Goal: Task Accomplishment & Management: Manage account settings

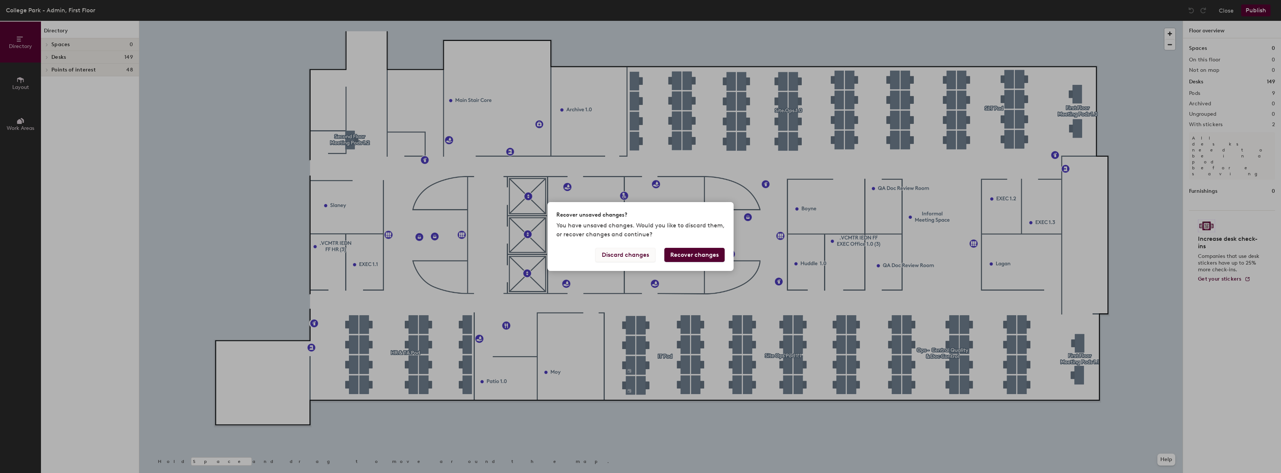
click at [647, 259] on button "Discard changes" at bounding box center [625, 255] width 60 height 14
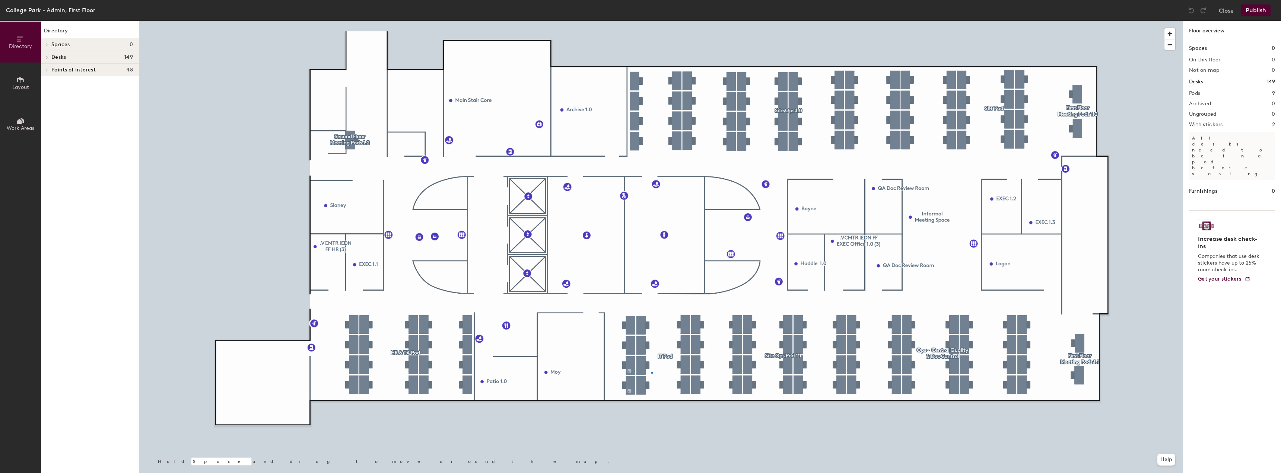
click at [652, 21] on div at bounding box center [660, 21] width 1043 height 0
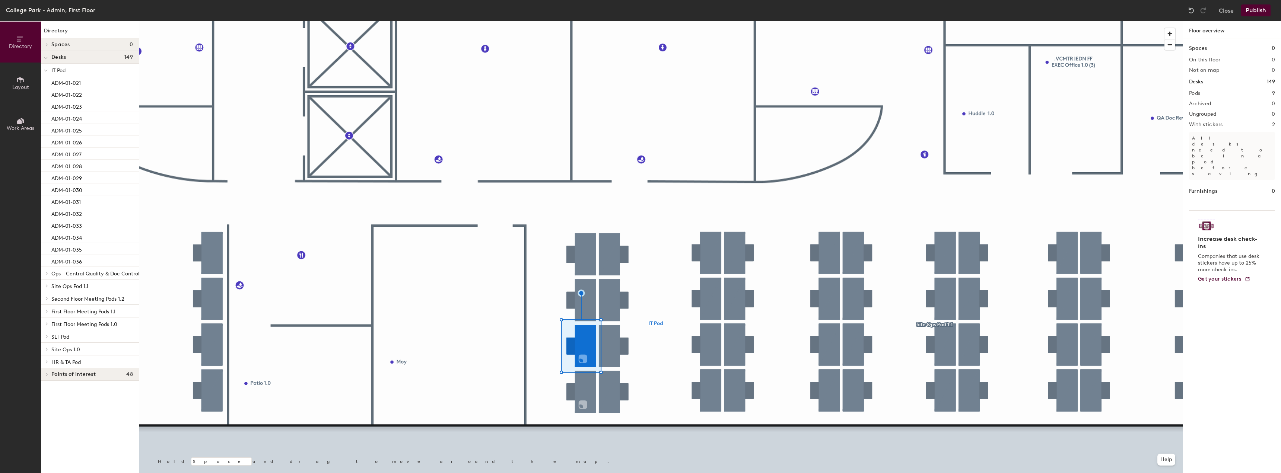
click at [654, 21] on div at bounding box center [660, 21] width 1043 height 0
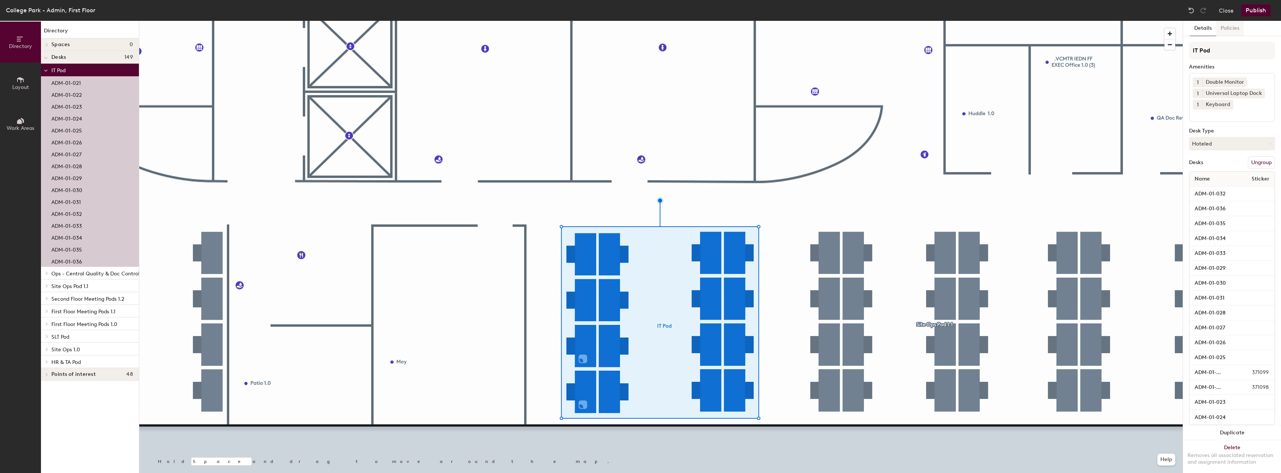
click at [1230, 29] on button "Policies" at bounding box center [1230, 28] width 28 height 15
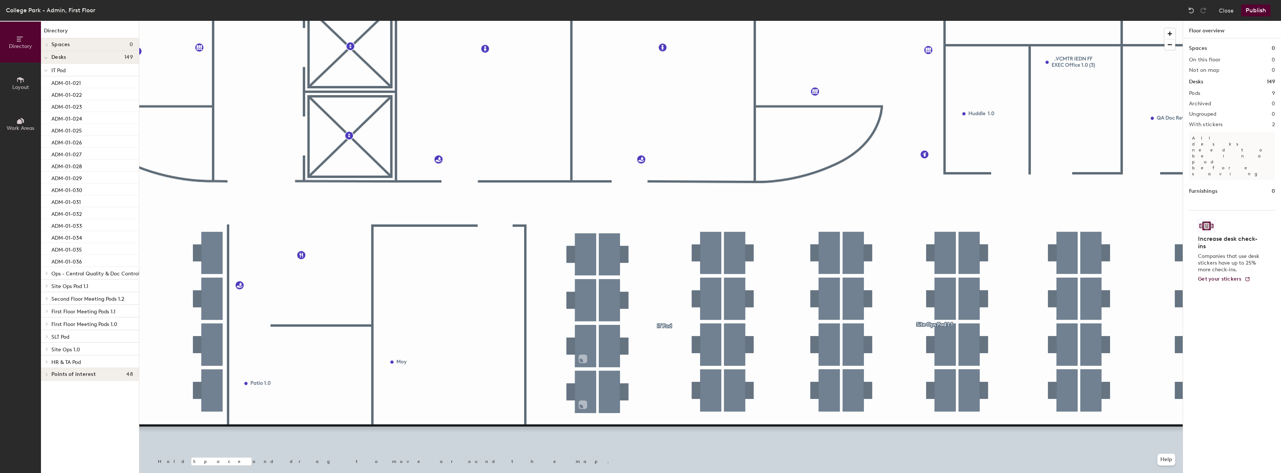
click at [593, 21] on div at bounding box center [660, 21] width 1043 height 0
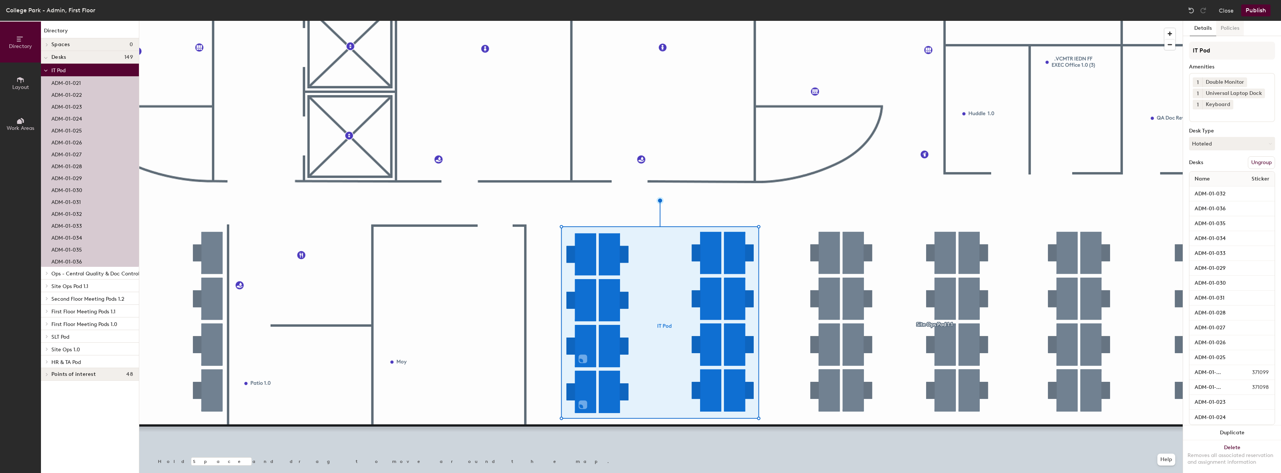
click at [1222, 30] on button "Policies" at bounding box center [1230, 28] width 28 height 15
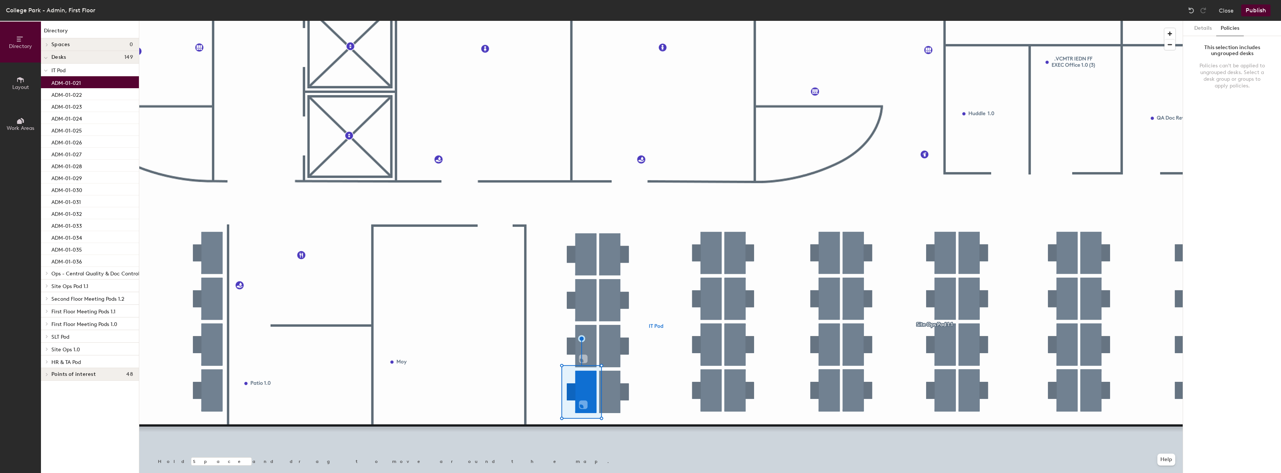
drag, startPoint x: 87, startPoint y: 84, endPoint x: 81, endPoint y: 81, distance: 6.7
click at [81, 81] on p "ADM-01-021" at bounding box center [65, 82] width 29 height 9
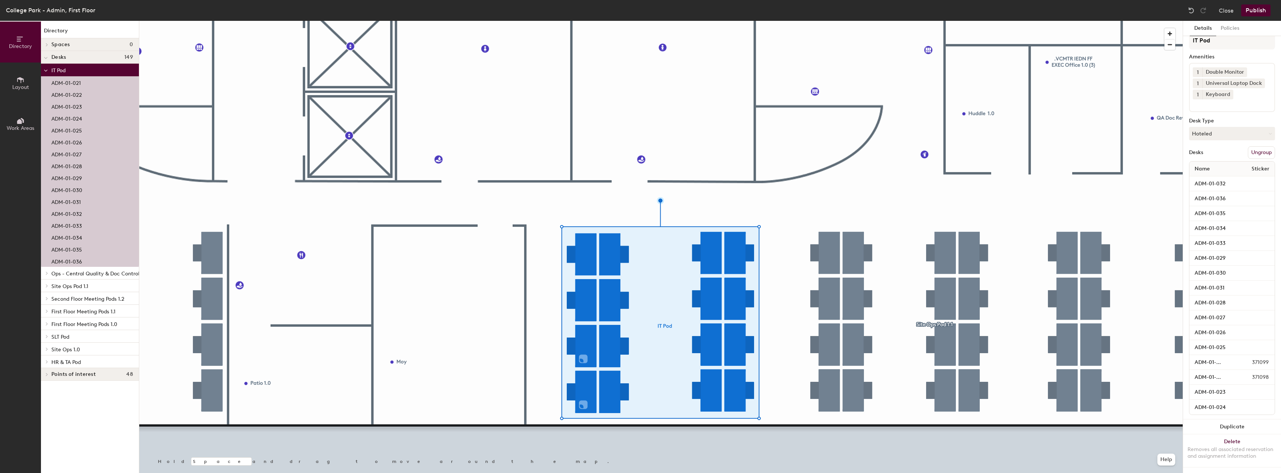
scroll to position [17, 0]
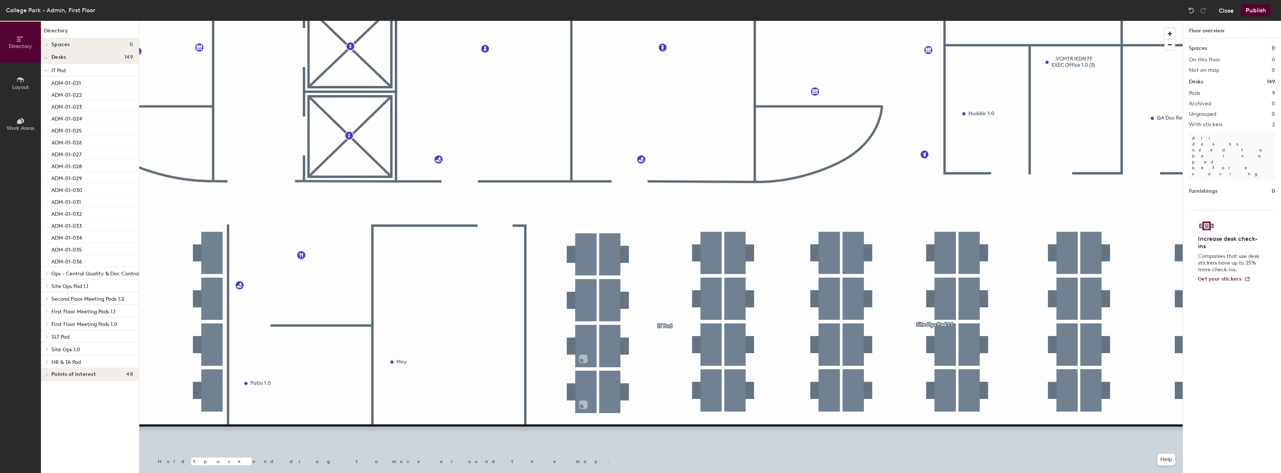
click at [1223, 12] on button "Close" at bounding box center [1226, 10] width 15 height 12
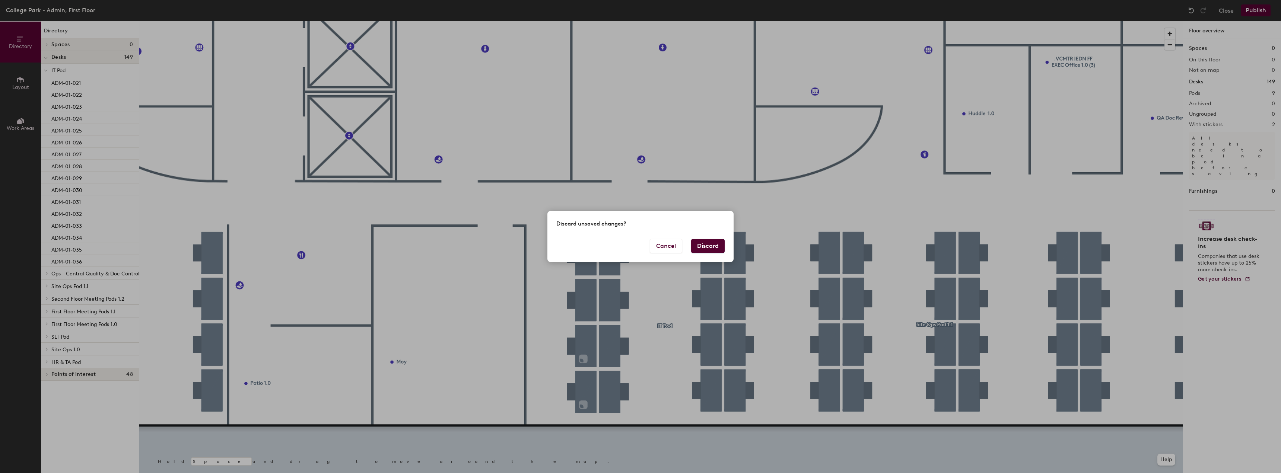
click at [710, 246] on button "Discard" at bounding box center [708, 246] width 34 height 14
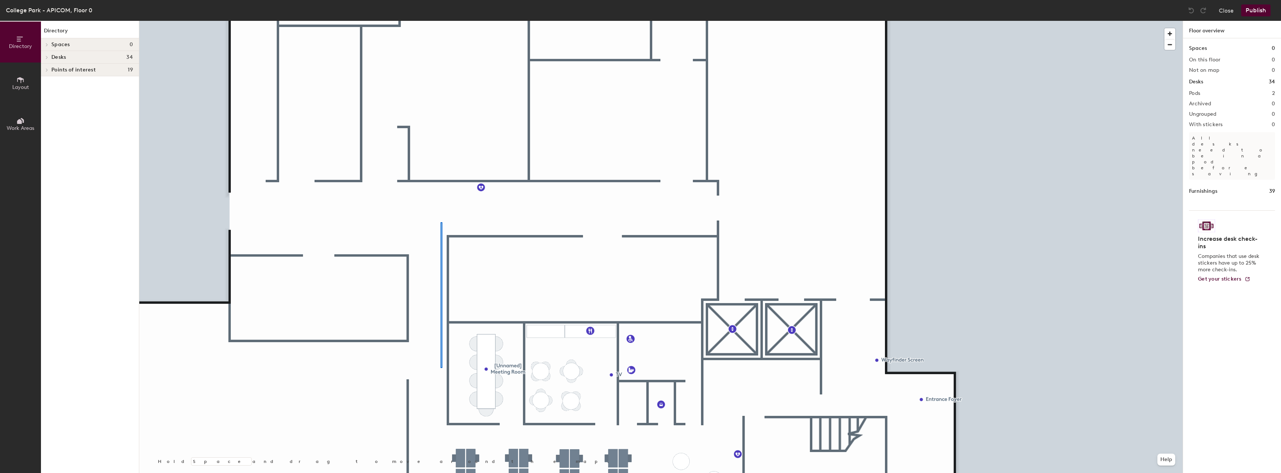
click at [441, 21] on div at bounding box center [660, 21] width 1043 height 0
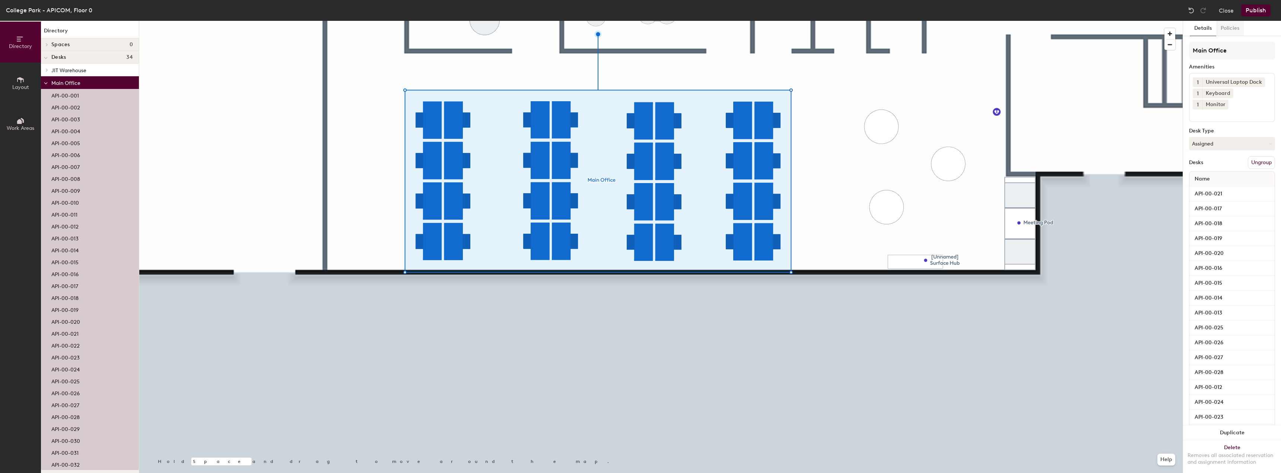
click at [1233, 35] on button "Policies" at bounding box center [1230, 28] width 28 height 15
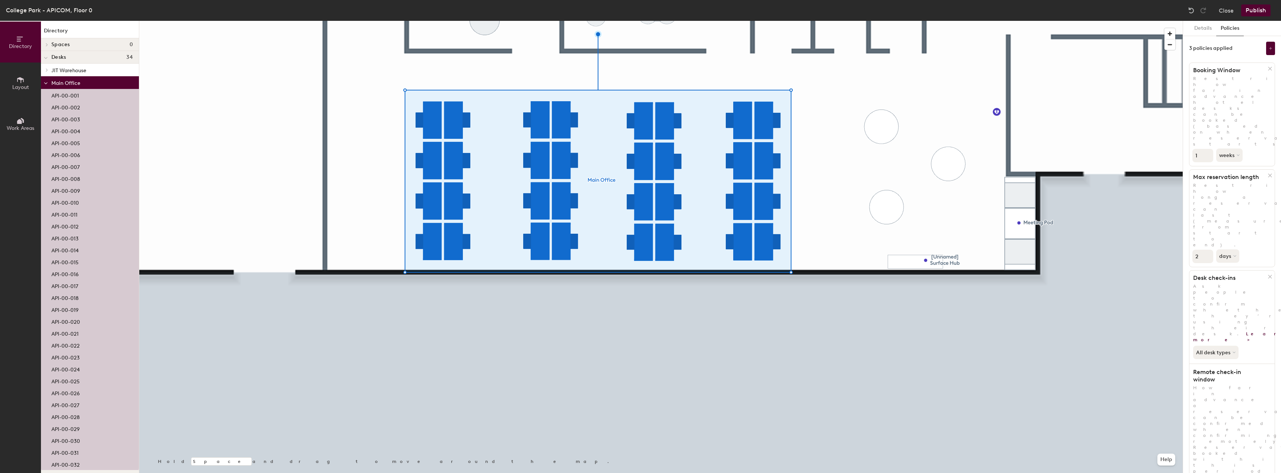
click at [1255, 9] on button "Publish" at bounding box center [1255, 10] width 29 height 12
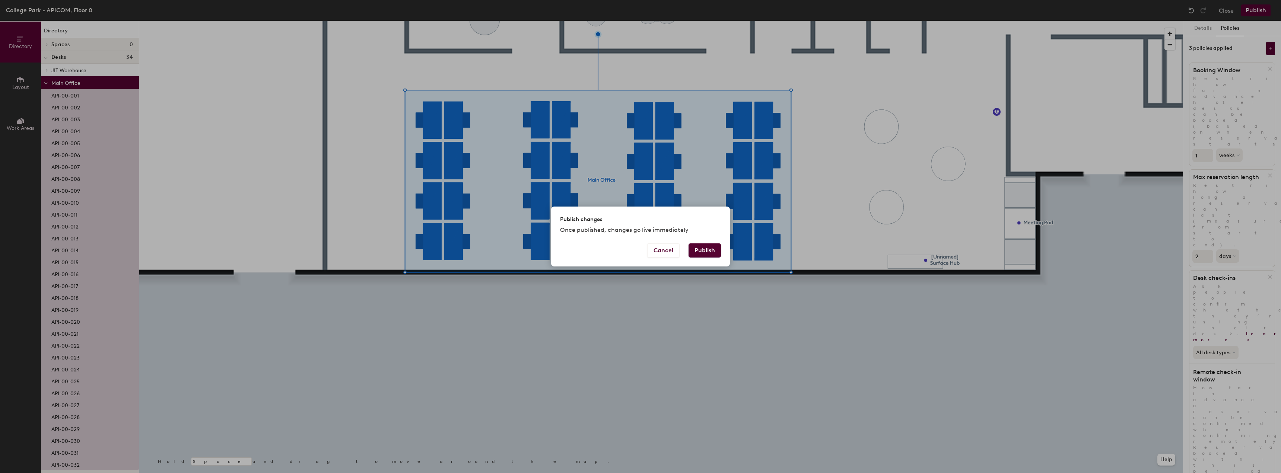
click at [710, 253] on button "Publish" at bounding box center [705, 251] width 32 height 14
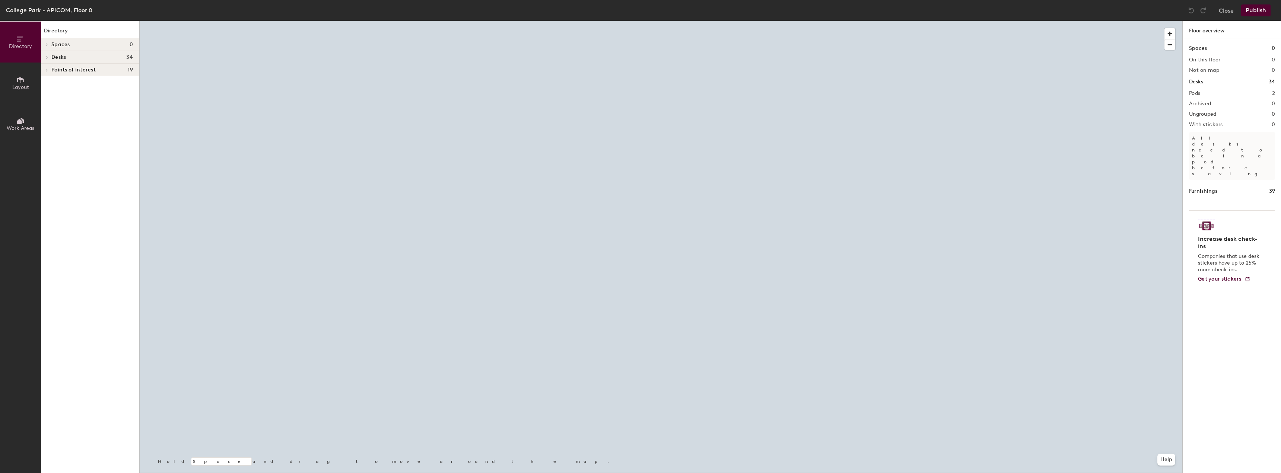
click at [714, 21] on div at bounding box center [660, 21] width 1043 height 0
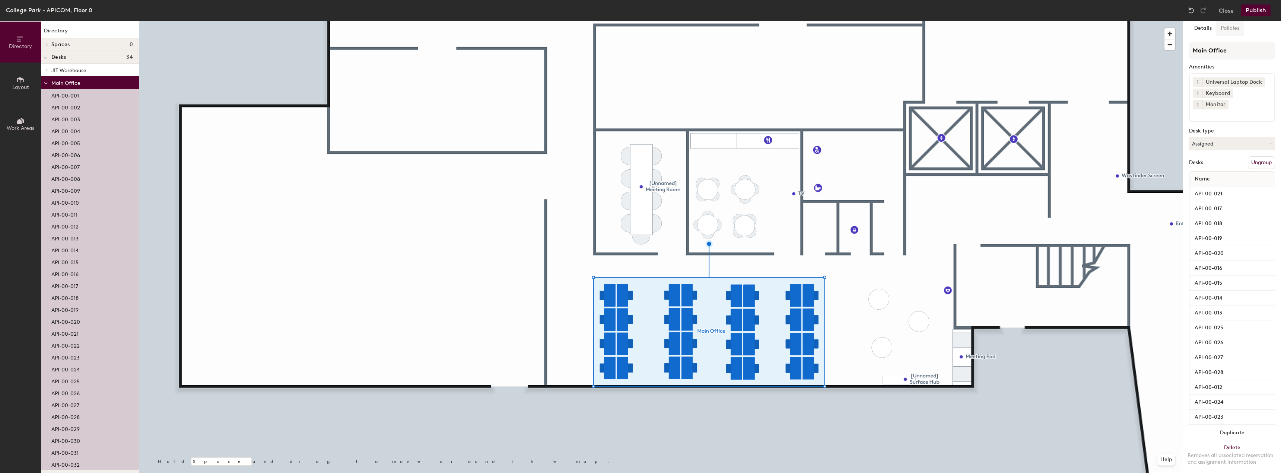
click at [1227, 32] on button "Policies" at bounding box center [1230, 28] width 28 height 15
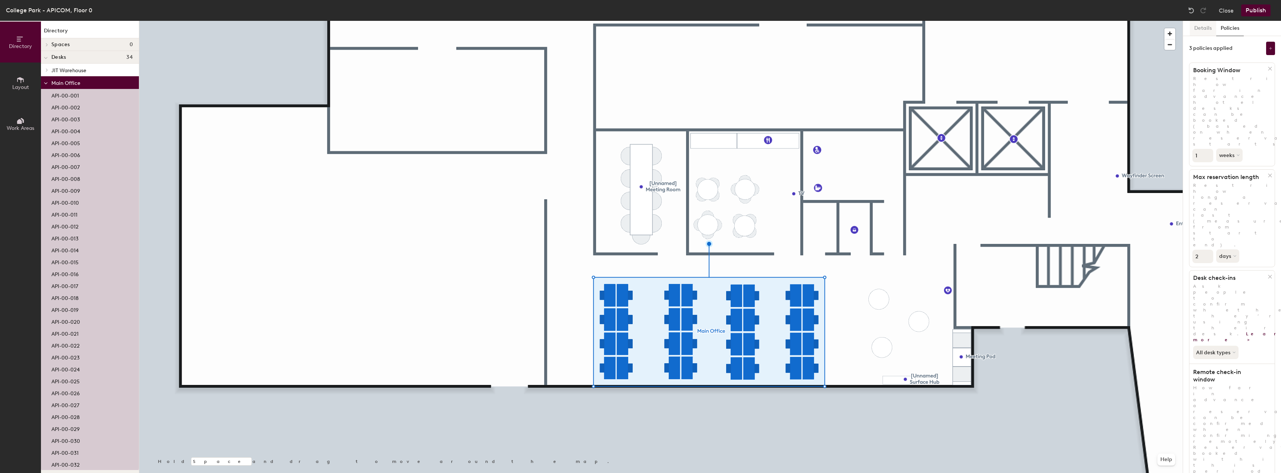
click at [1205, 29] on button "Details" at bounding box center [1203, 28] width 26 height 15
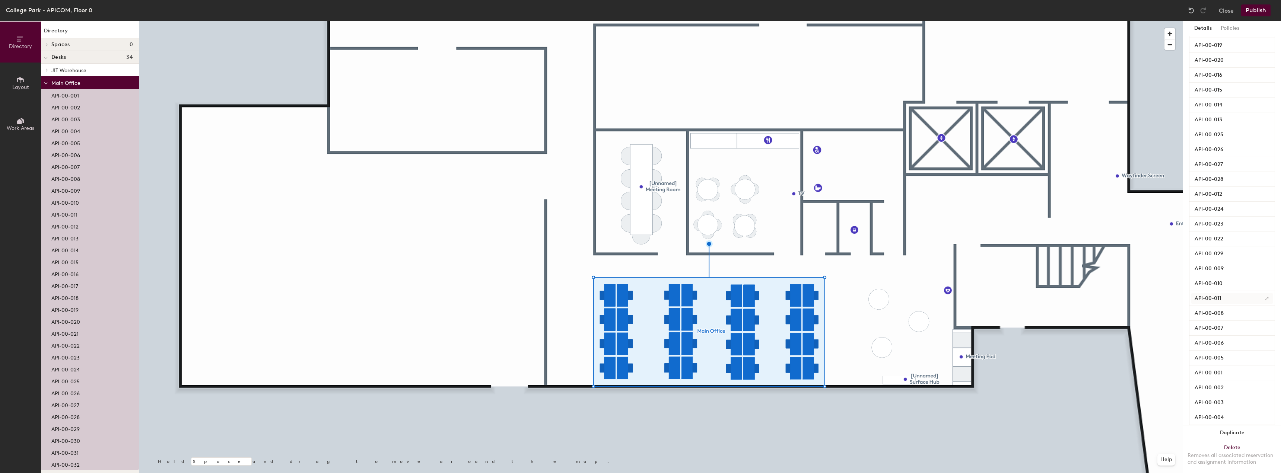
scroll to position [255, 0]
click at [731, 21] on div at bounding box center [660, 21] width 1043 height 0
click at [1227, 29] on button "Policies" at bounding box center [1230, 28] width 28 height 15
click at [1272, 50] on icon at bounding box center [1271, 49] width 4 height 4
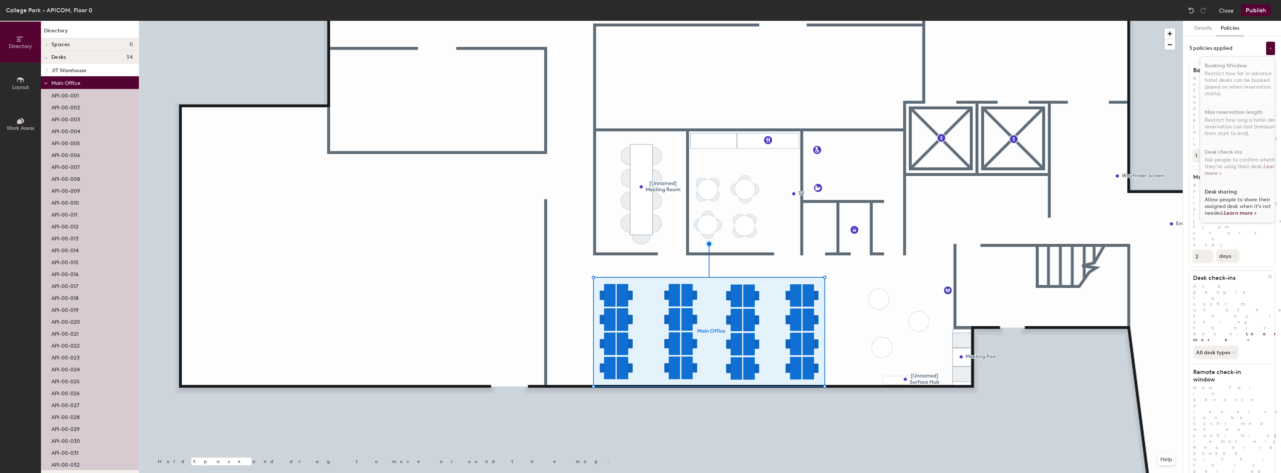
scroll to position [4, 0]
click at [1210, 32] on button "Details" at bounding box center [1203, 28] width 26 height 15
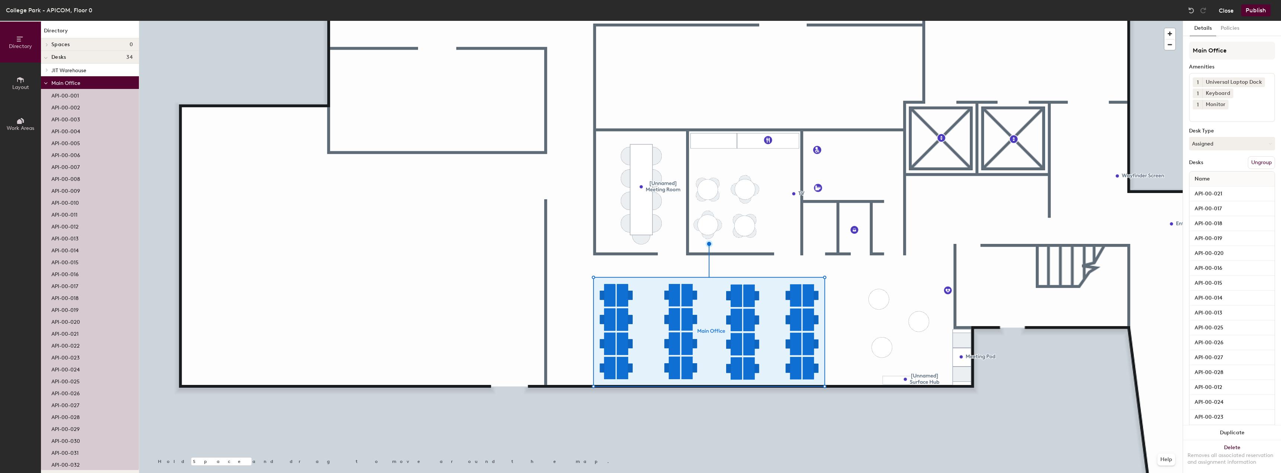
click at [1227, 10] on button "Close" at bounding box center [1226, 10] width 15 height 12
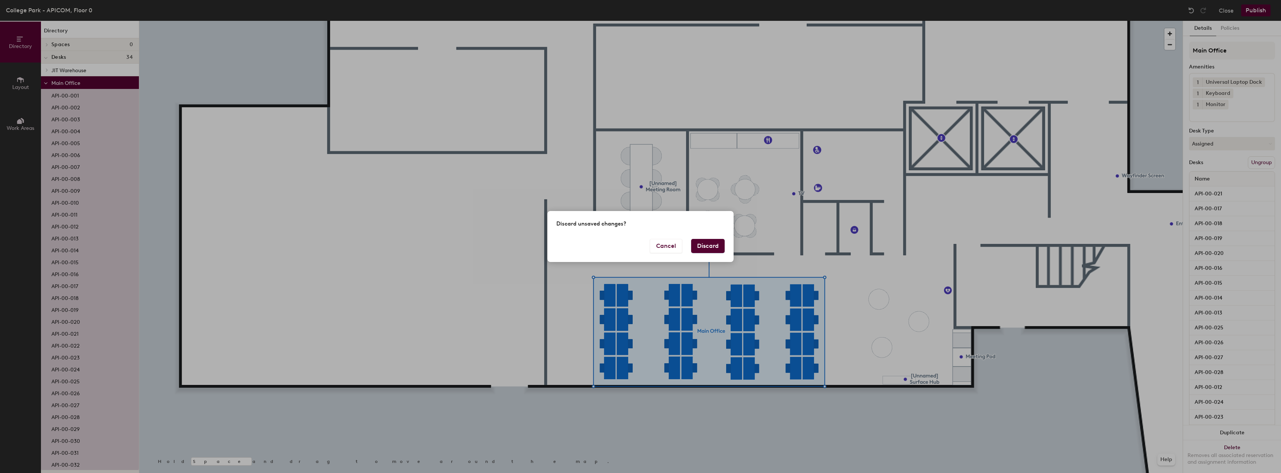
click at [698, 245] on button "Discard" at bounding box center [708, 246] width 34 height 14
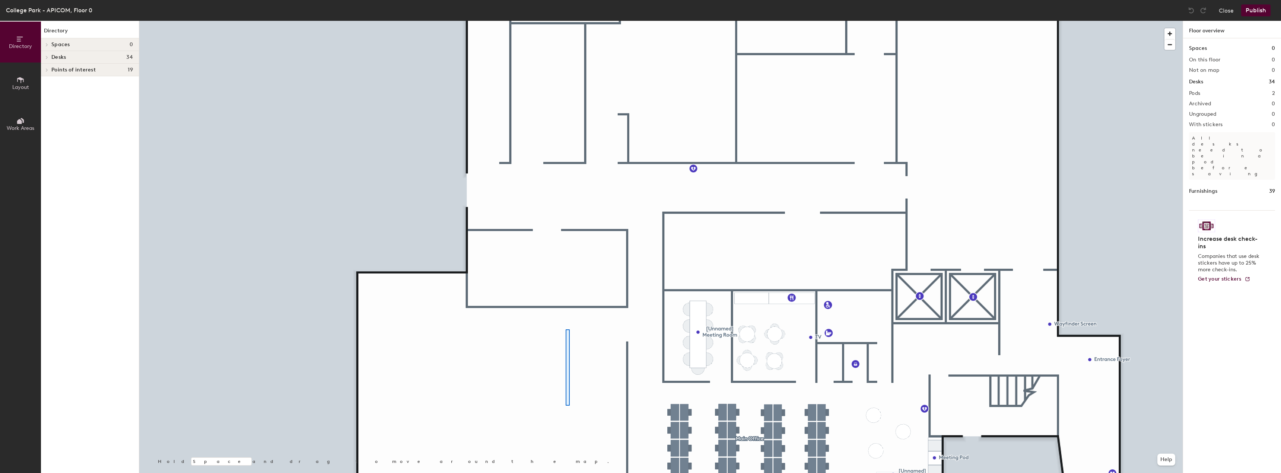
click at [558, 21] on div at bounding box center [660, 21] width 1043 height 0
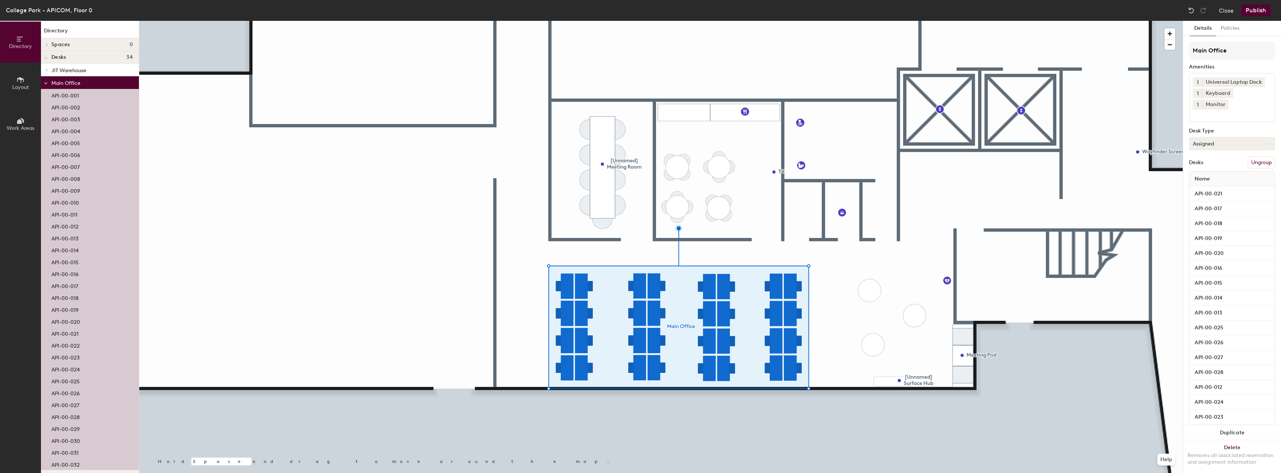
click at [1224, 143] on button "Assigned" at bounding box center [1232, 143] width 86 height 13
click at [1205, 186] on div "Hoteled" at bounding box center [1226, 189] width 74 height 11
click at [1257, 12] on button "Publish" at bounding box center [1255, 10] width 29 height 12
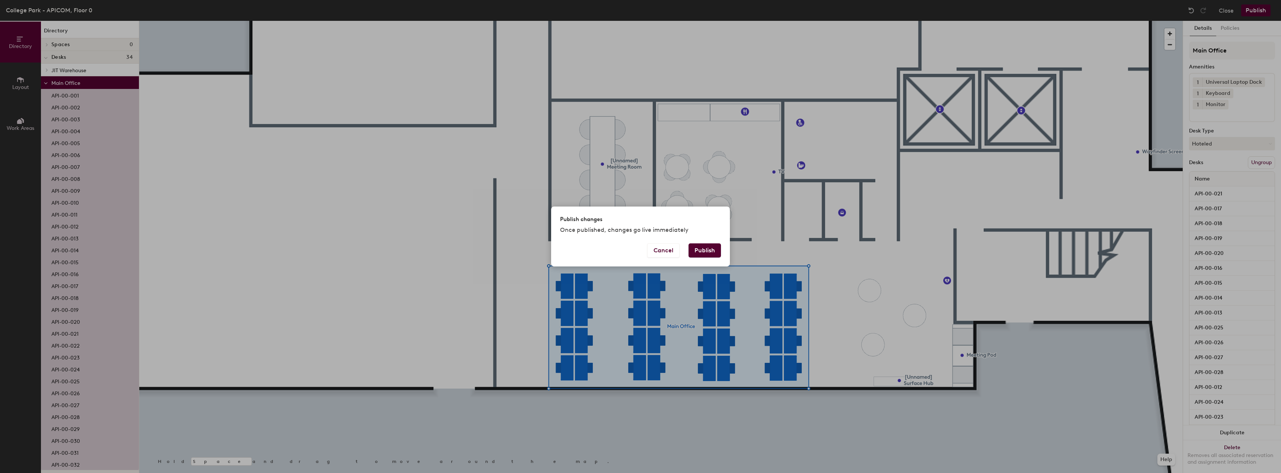
click at [697, 252] on button "Publish" at bounding box center [705, 251] width 32 height 14
